Goal: Task Accomplishment & Management: Use online tool/utility

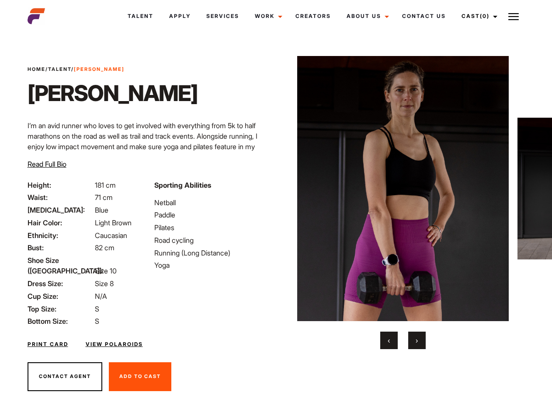
click at [478, 16] on link "Cast (0)" at bounding box center [478, 16] width 49 height 24
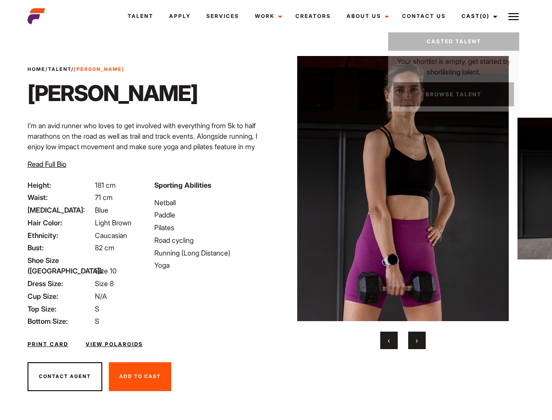
click at [514, 16] on img at bounding box center [514, 16] width 10 height 10
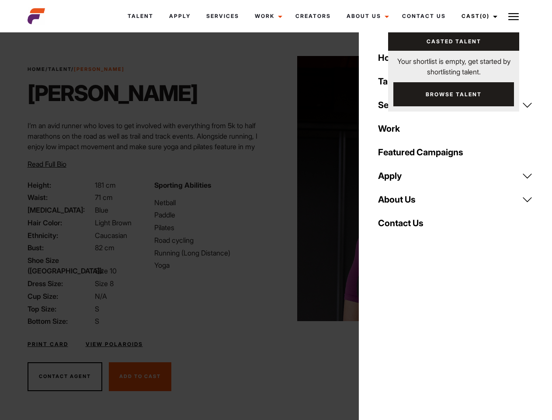
click at [403, 202] on img at bounding box center [403, 188] width 212 height 265
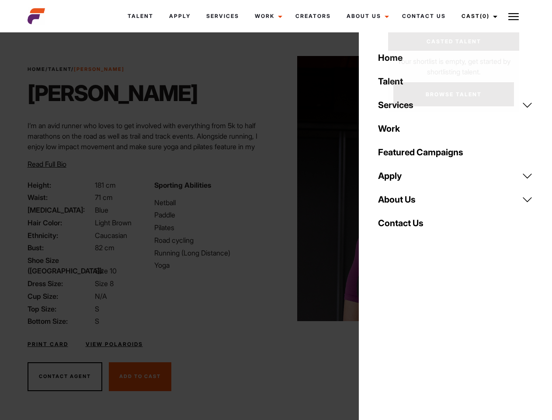
click at [276, 188] on div "Sporting Abilities Netball Paddle Pilates Road cycling Running (Long Distance) …" at bounding box center [212, 253] width 127 height 147
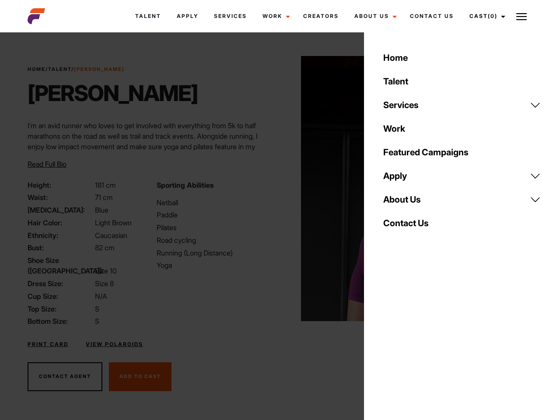
click at [389, 340] on div "Home Talent Services Talent Casting Photography Videography Creative Hair and M…" at bounding box center [462, 210] width 196 height 420
click at [417, 340] on div "Home Talent Services Talent Casting Photography Videography Creative Hair and M…" at bounding box center [462, 210] width 196 height 420
